Goal: Task Accomplishment & Management: Manage account settings

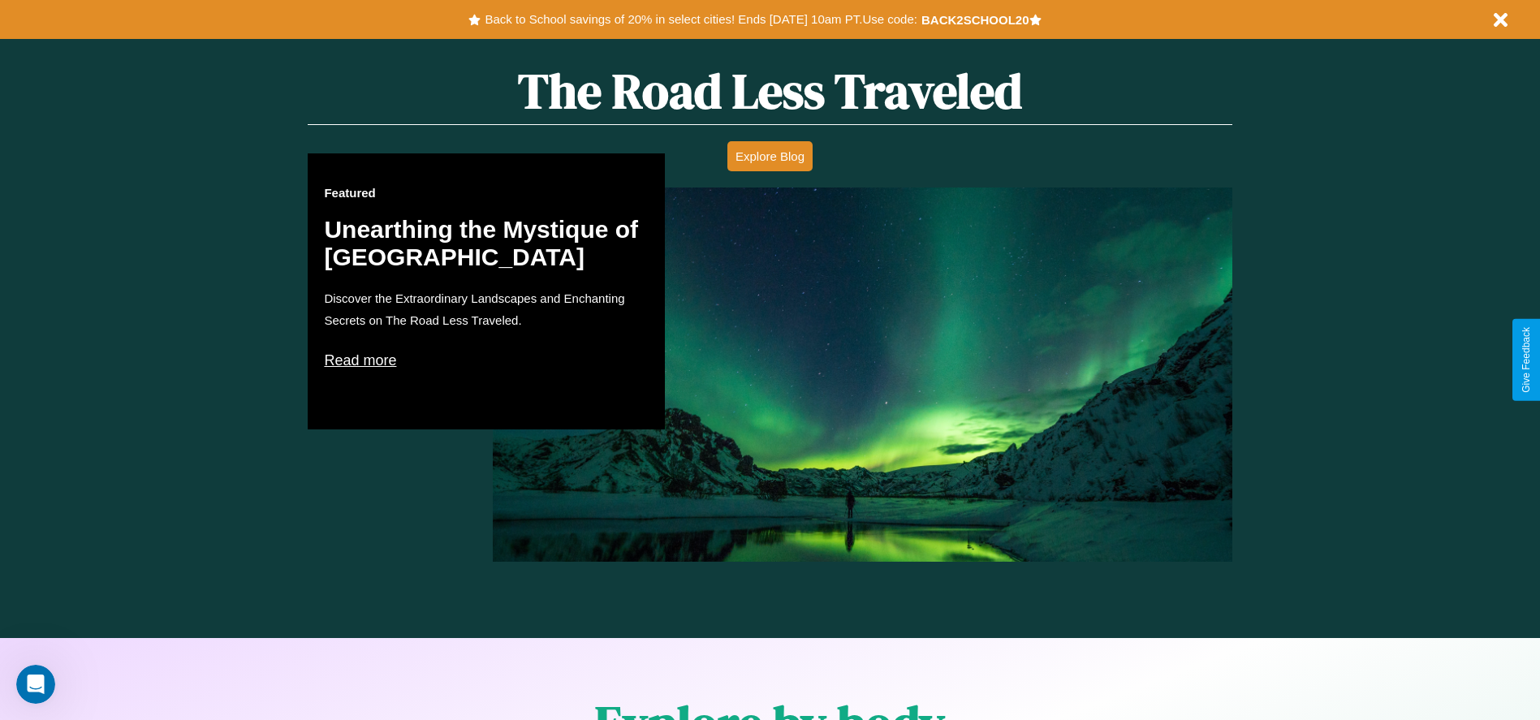
click at [486, 360] on p "Read more" at bounding box center [486, 361] width 325 height 26
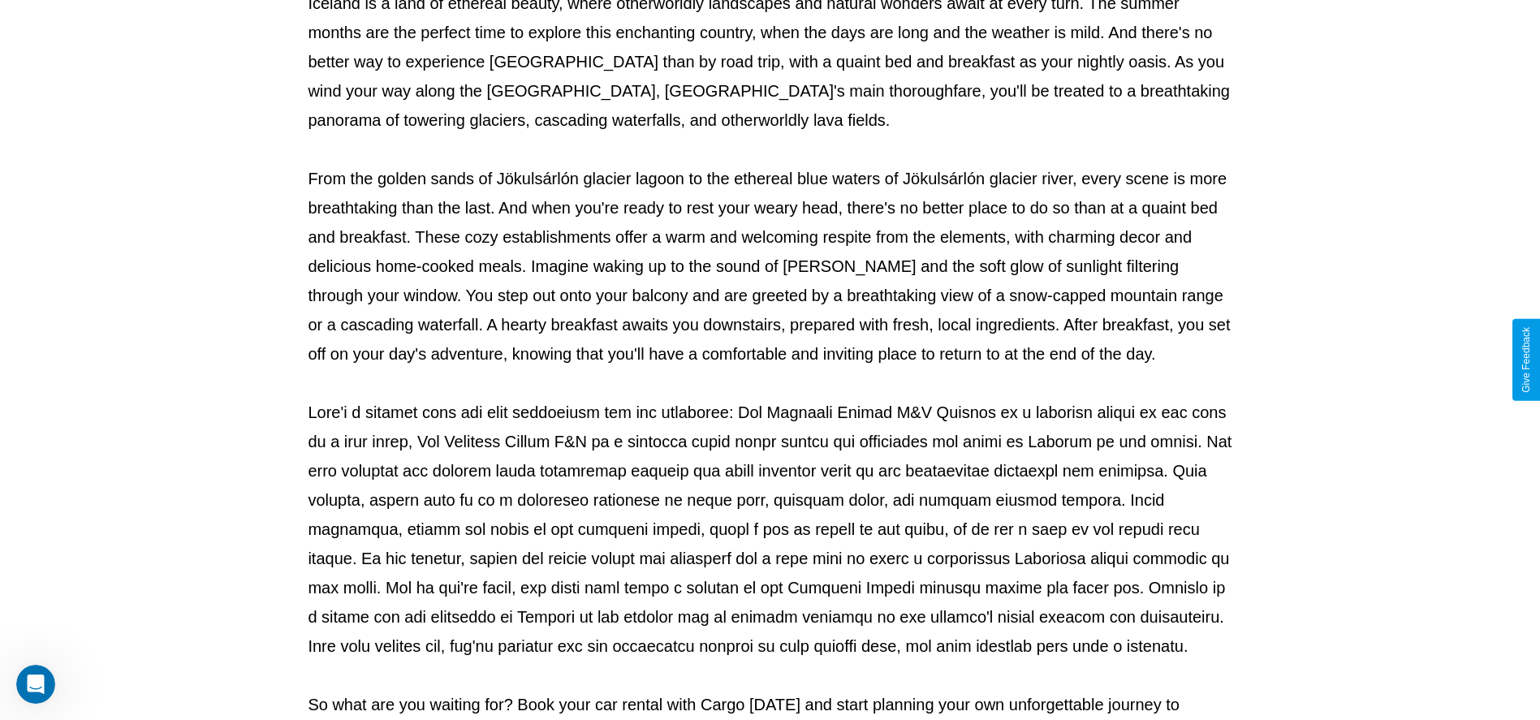
scroll to position [538, 0]
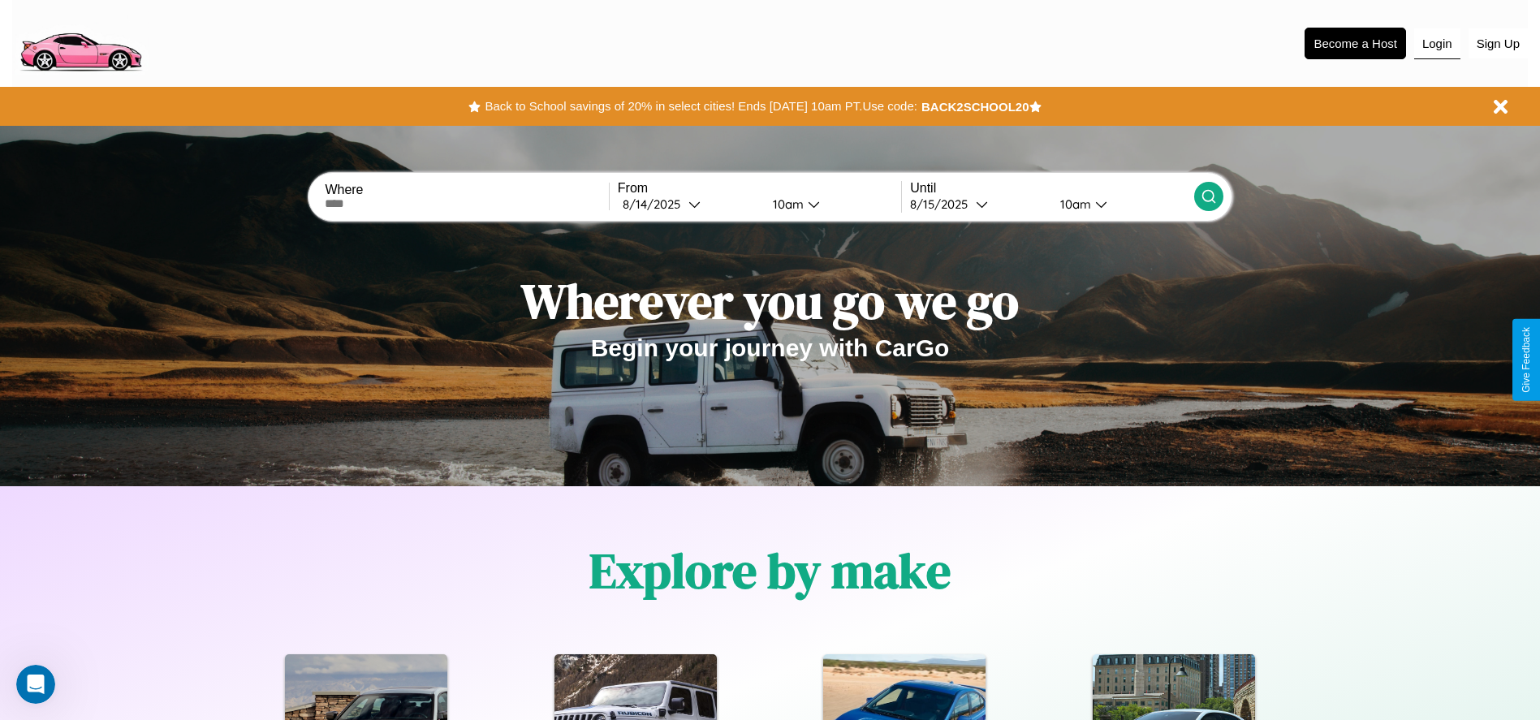
click at [1437, 43] on button "Login" at bounding box center [1437, 43] width 46 height 31
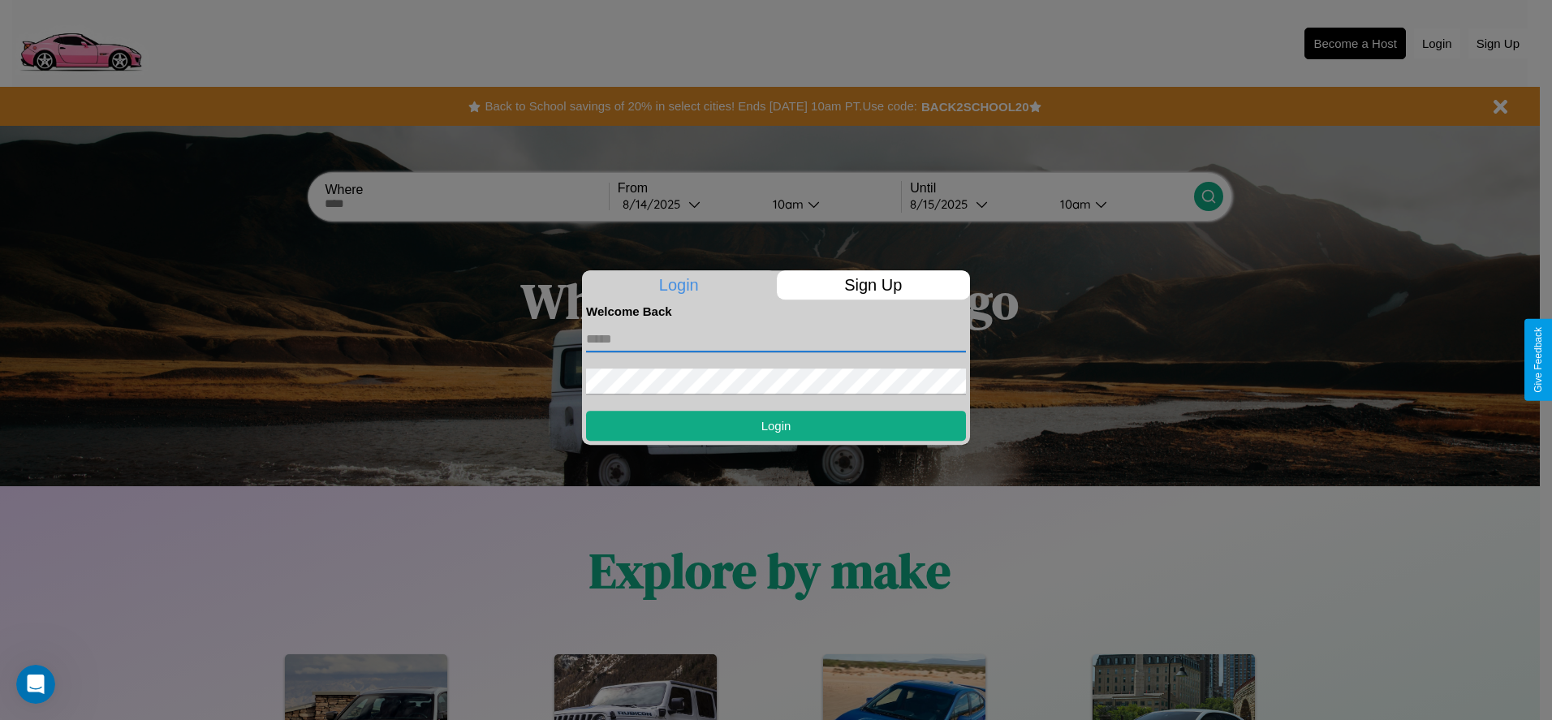
click at [776, 339] on input "text" at bounding box center [776, 339] width 380 height 26
type input "**********"
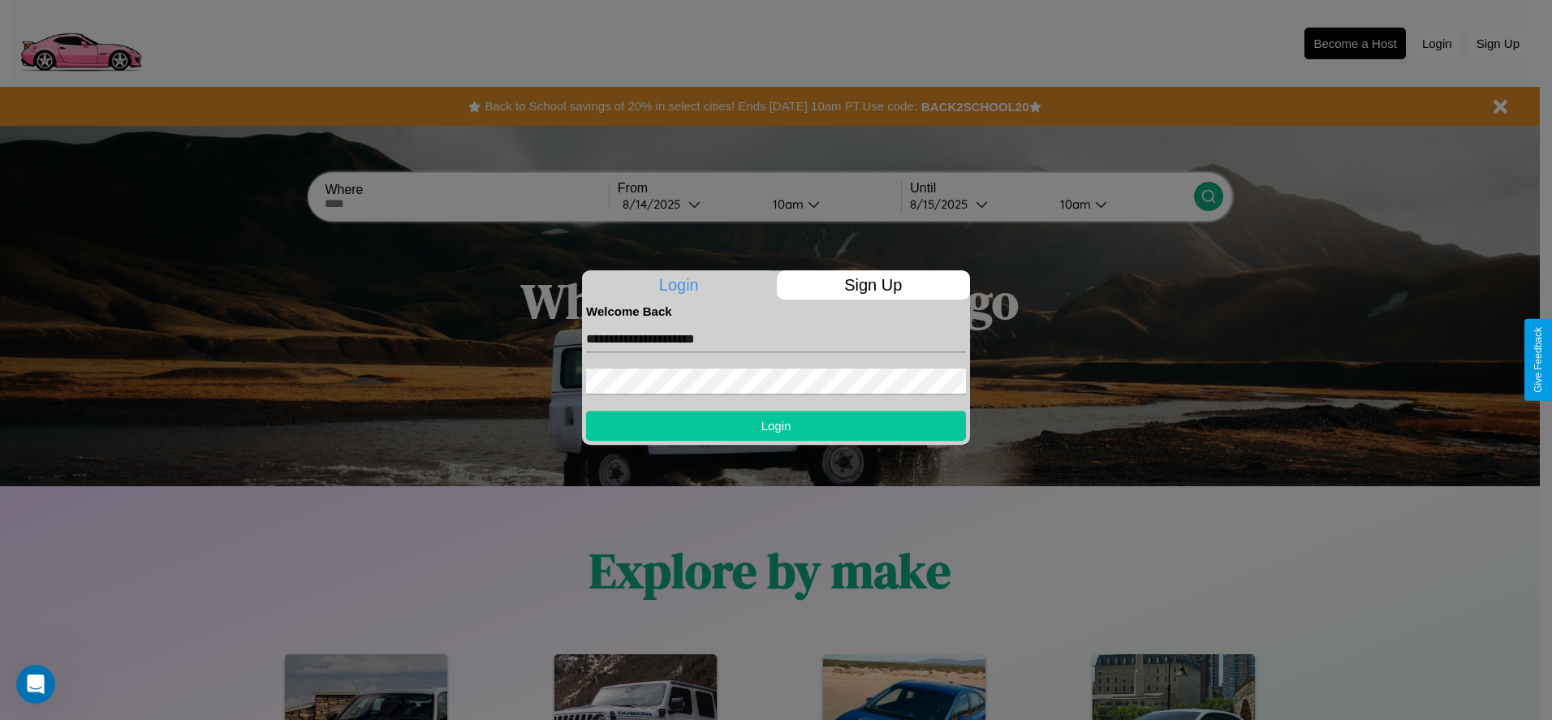
click at [776, 425] on button "Login" at bounding box center [776, 426] width 380 height 30
